Goal: Information Seeking & Learning: Understand process/instructions

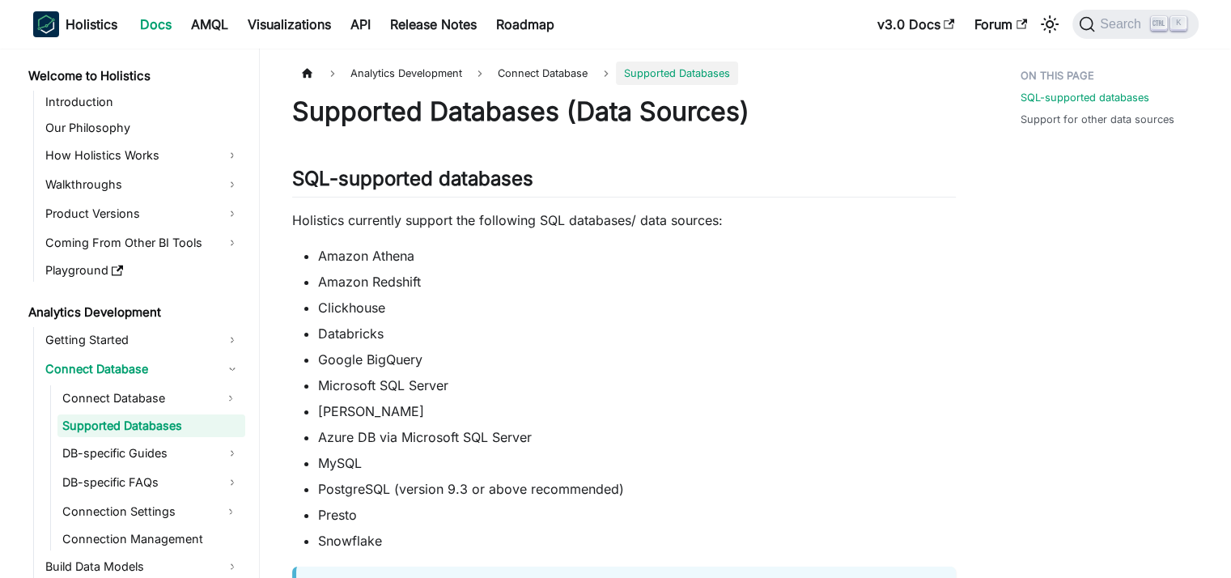
scroll to position [134, 0]
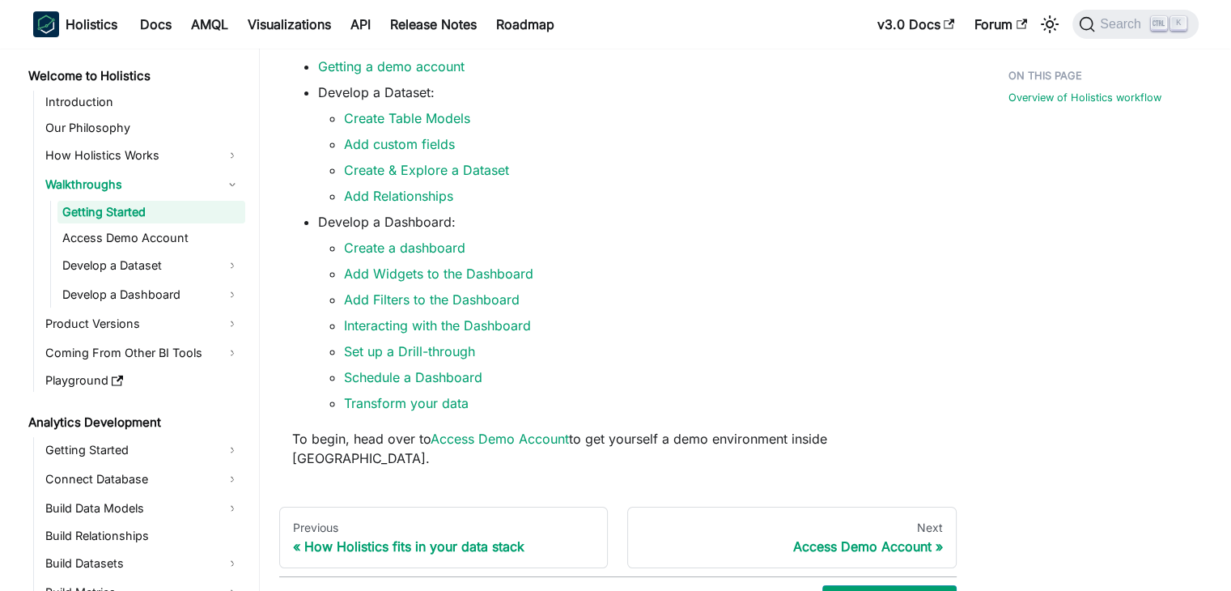
scroll to position [405, 0]
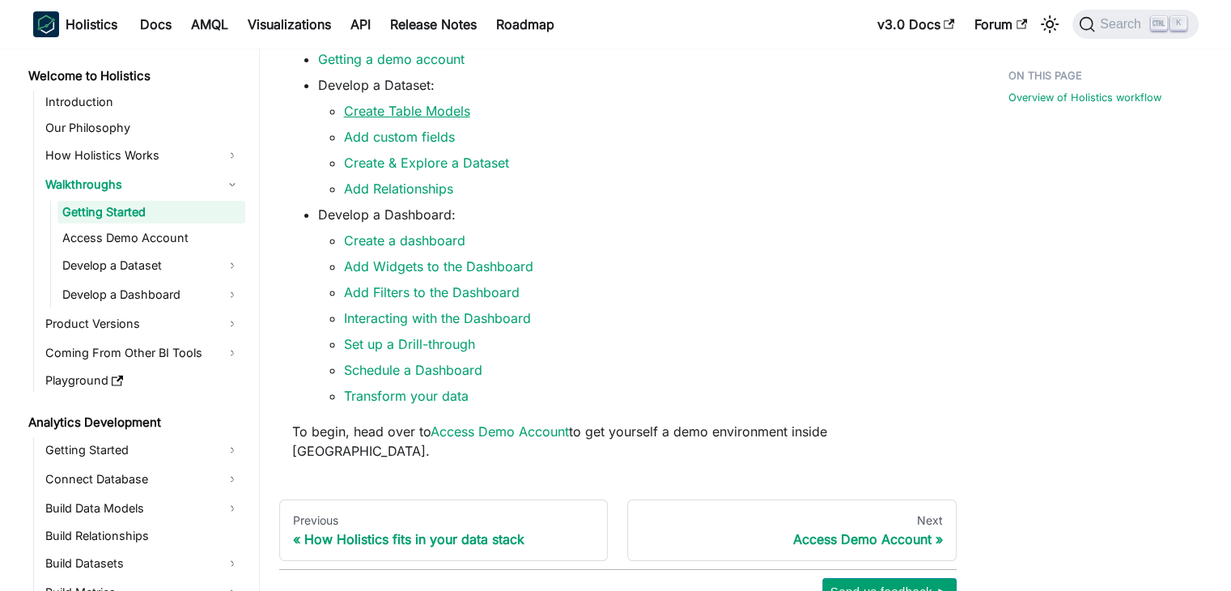
click at [437, 119] on link "Create Table Models" at bounding box center [407, 111] width 126 height 16
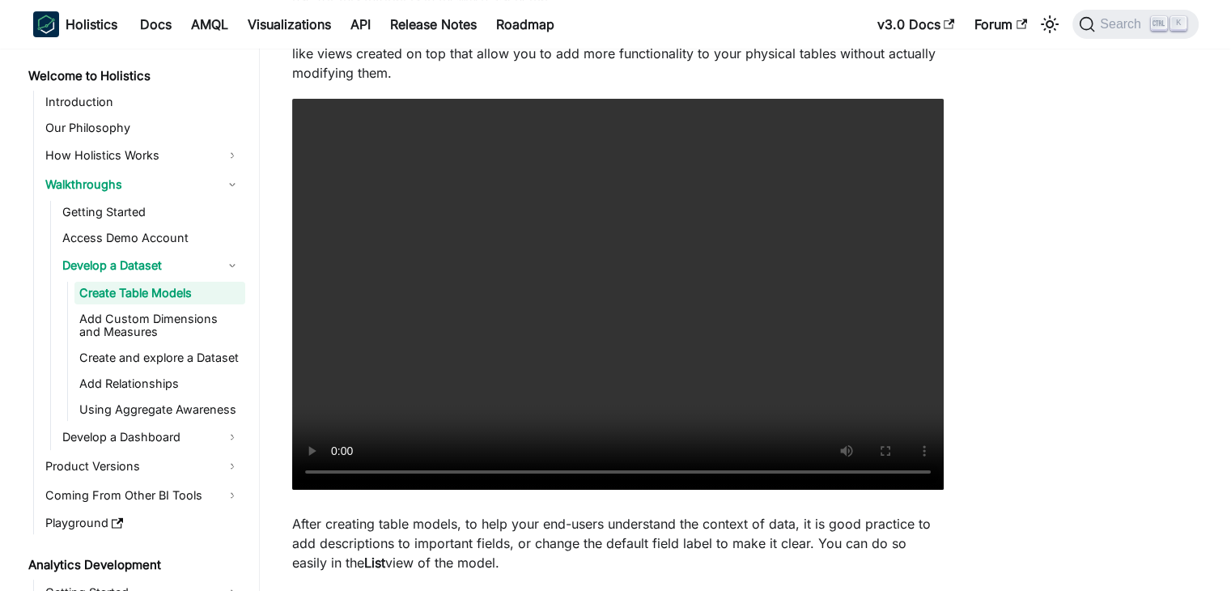
scroll to position [405, 0]
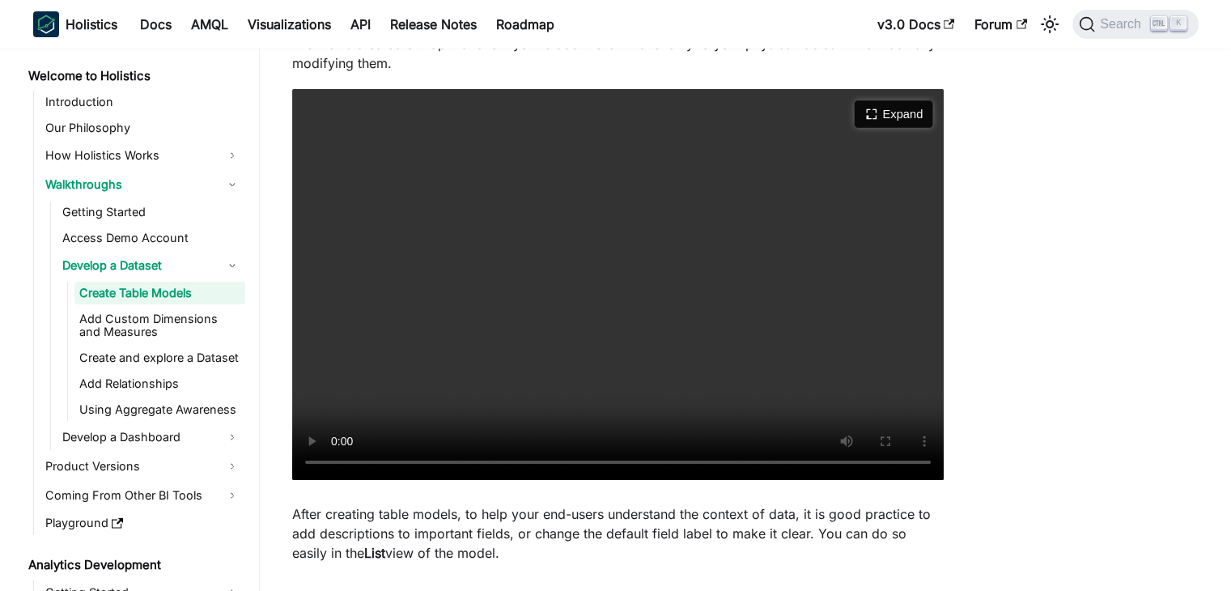
click at [896, 114] on button "Expand" at bounding box center [894, 114] width 79 height 28
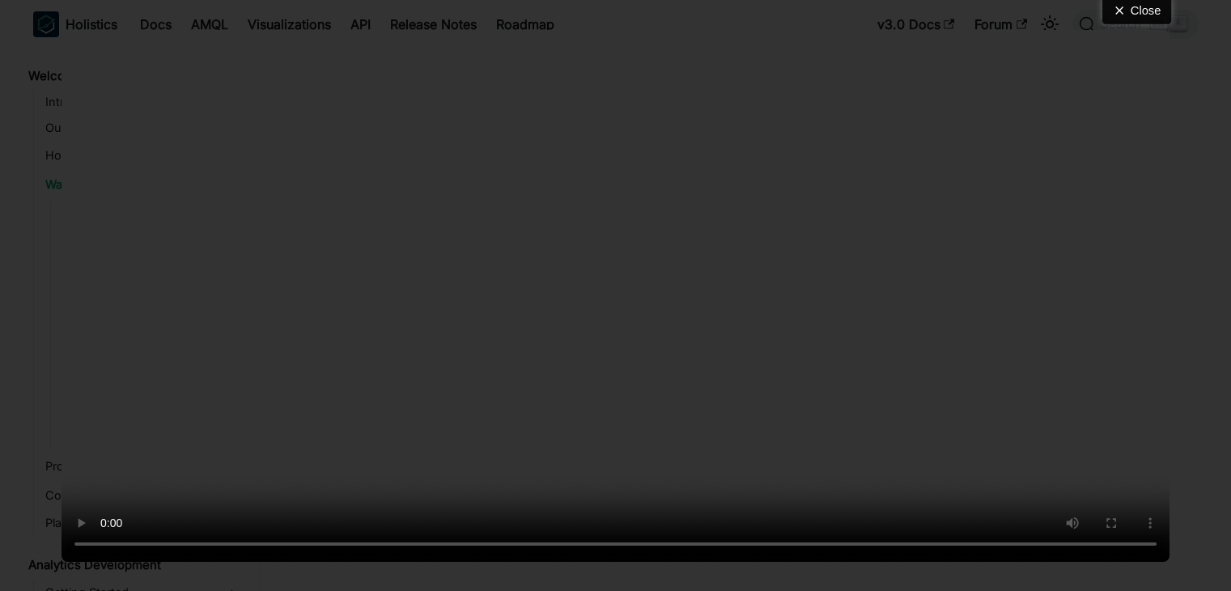
drag, startPoint x: 1149, startPoint y: 8, endPoint x: 1136, endPoint y: 15, distance: 14.9
click at [1149, 8] on button "Close" at bounding box center [1136, 11] width 69 height 28
